Goal: Information Seeking & Learning: Find contact information

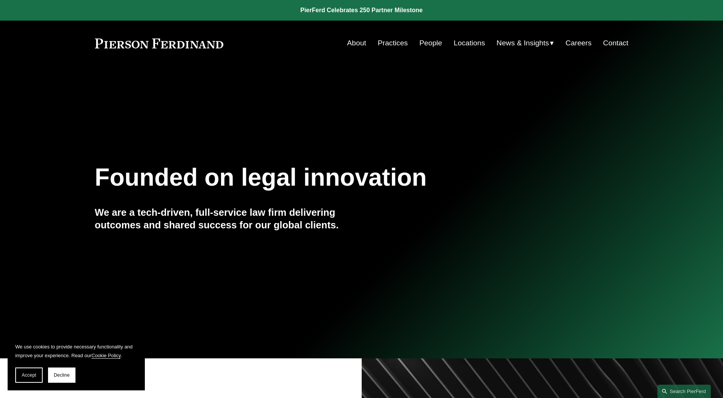
click at [435, 50] on link "People" at bounding box center [430, 43] width 23 height 14
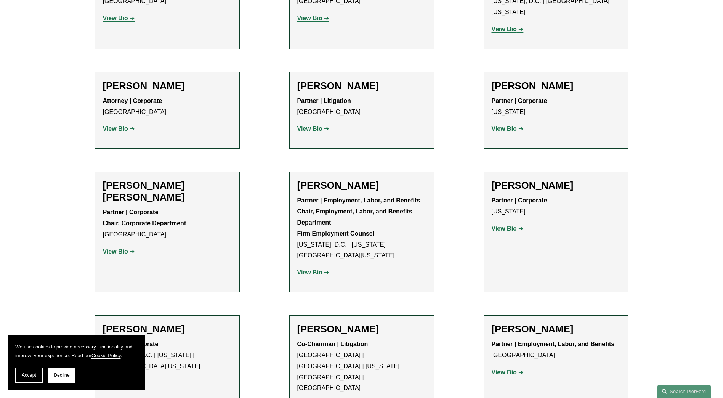
scroll to position [3199, 0]
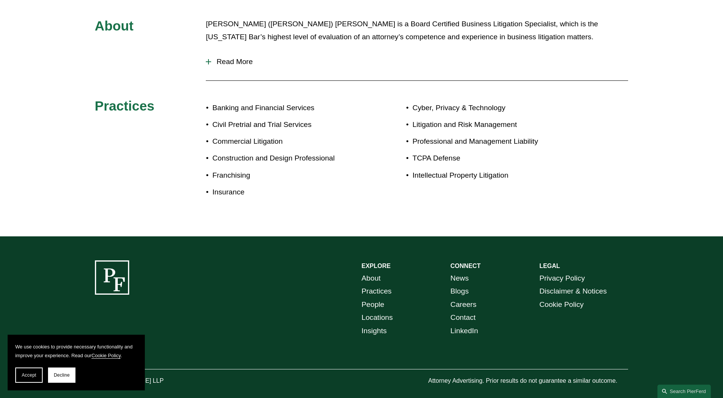
scroll to position [382, 0]
